Goal: Find contact information: Find contact information

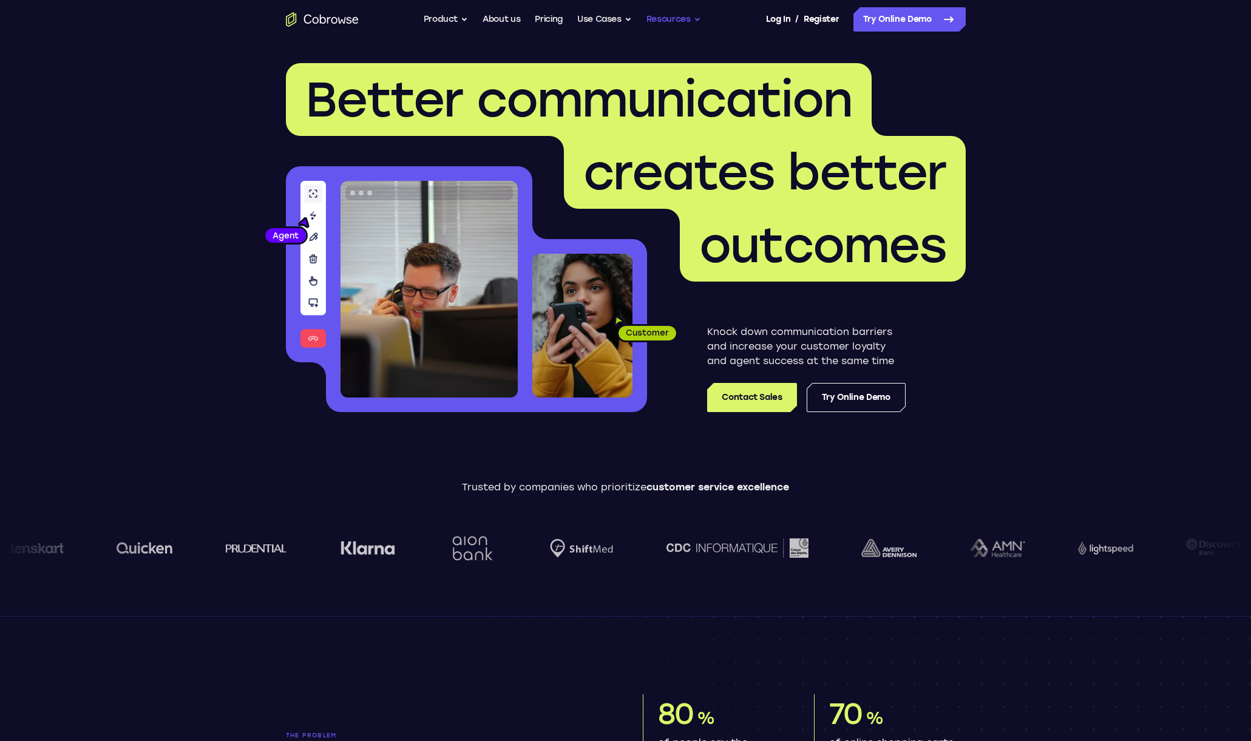
click at [660, 18] on button "Resources" at bounding box center [673, 19] width 55 height 24
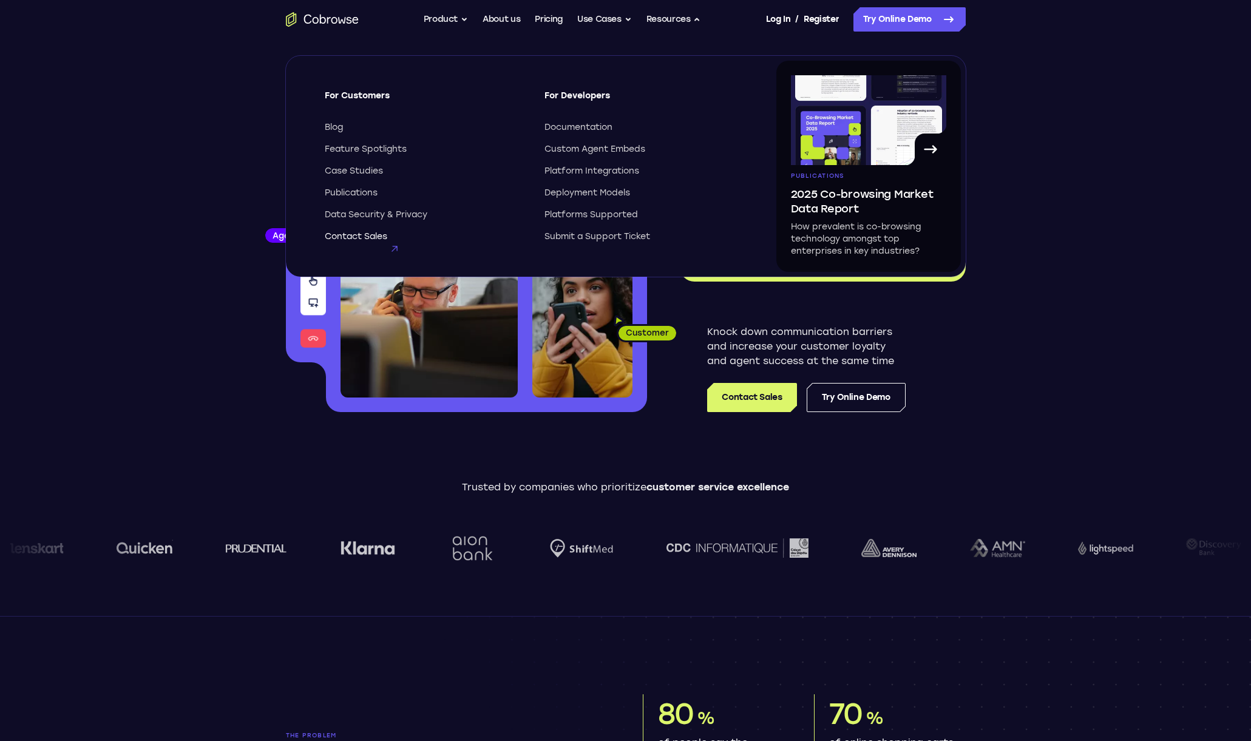
click at [341, 233] on span "Contact Sales" at bounding box center [356, 237] width 63 height 12
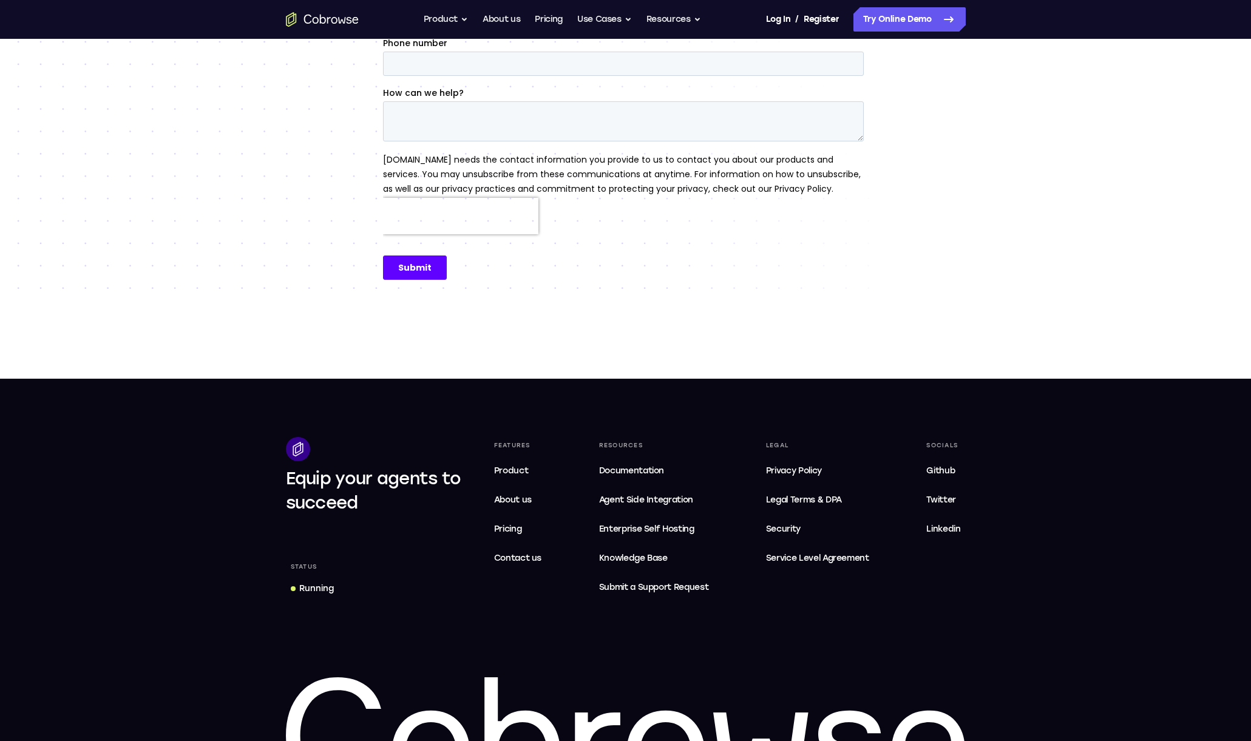
scroll to position [396, 0]
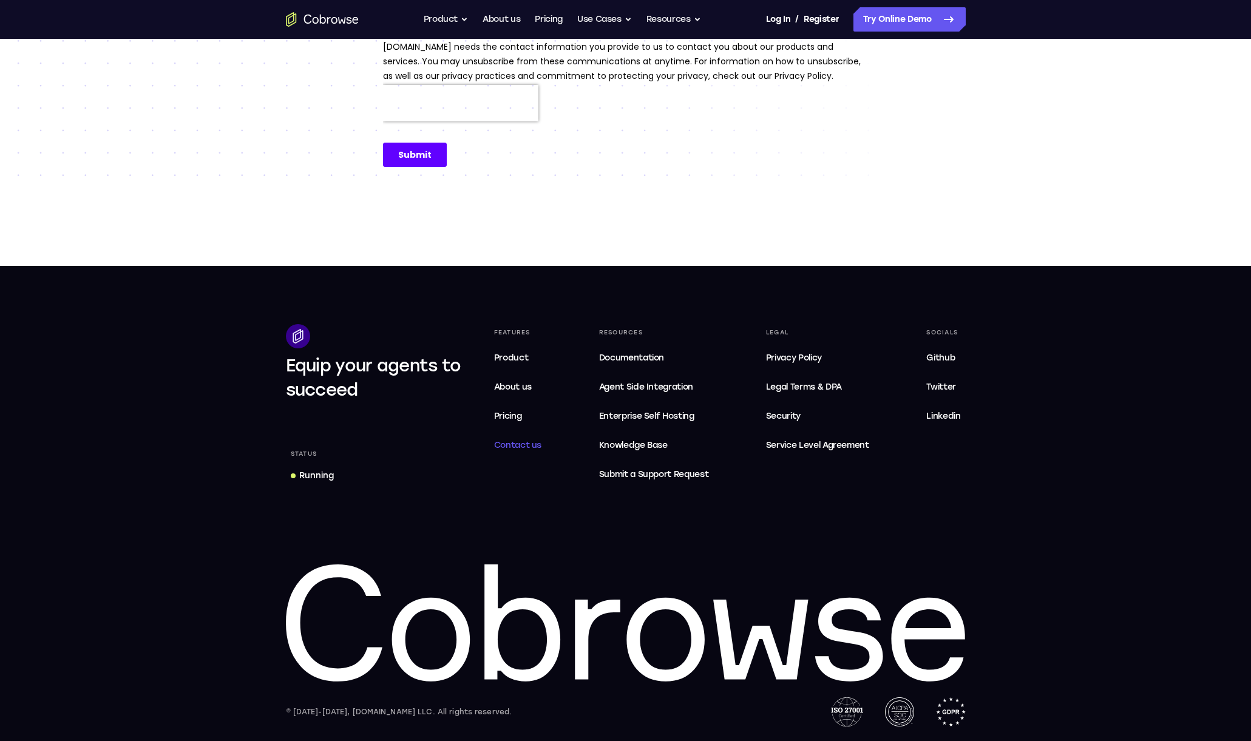
click at [517, 449] on span "Contact us" at bounding box center [518, 445] width 48 height 10
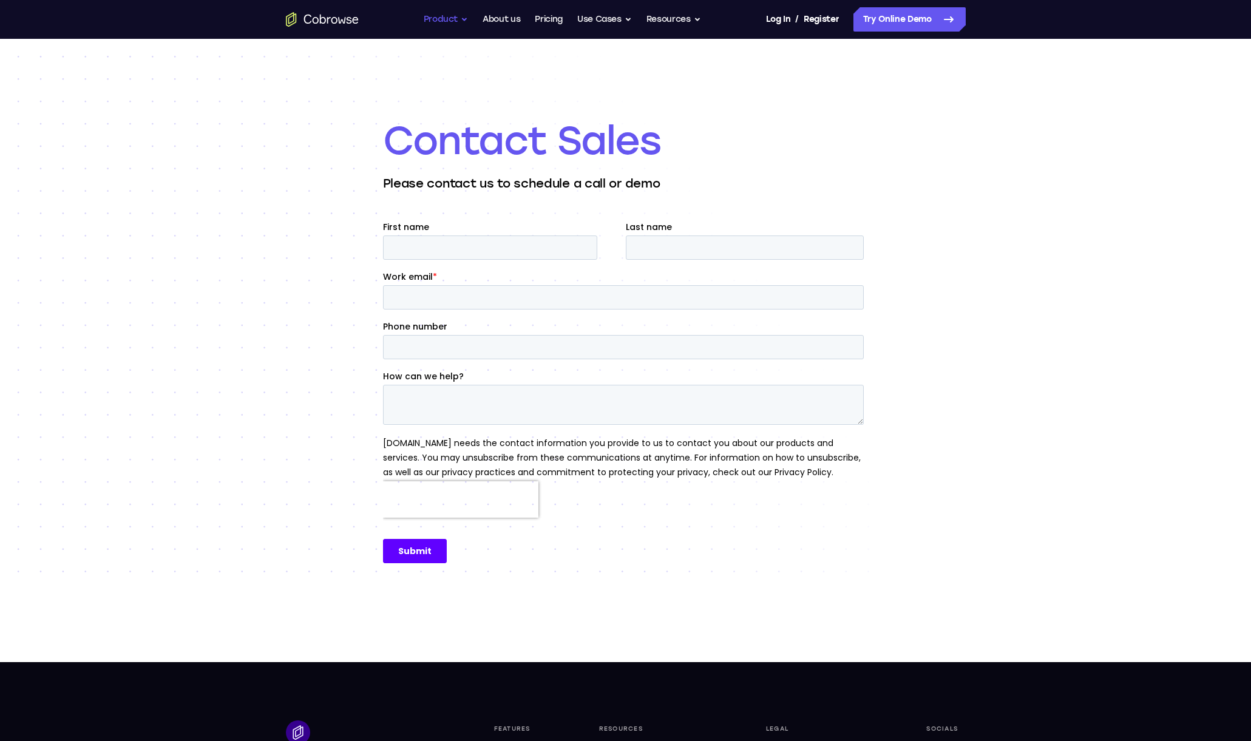
click at [457, 22] on button "Product" at bounding box center [446, 19] width 45 height 24
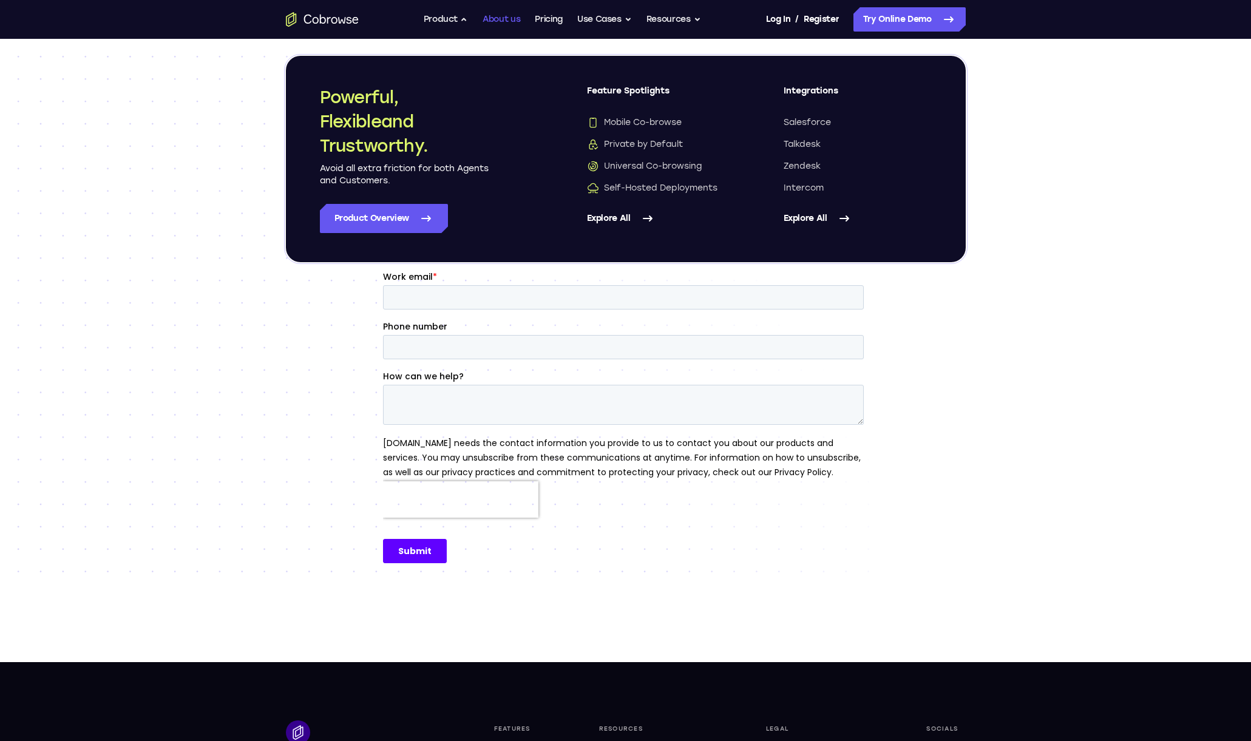
click at [509, 22] on link "About us" at bounding box center [501, 19] width 38 height 24
